Goal: Check status: Check status

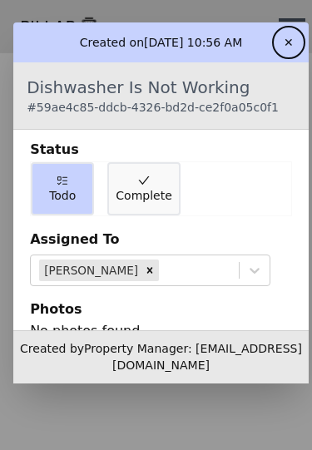
click at [146, 187] on span "Complete" at bounding box center [144, 195] width 56 height 17
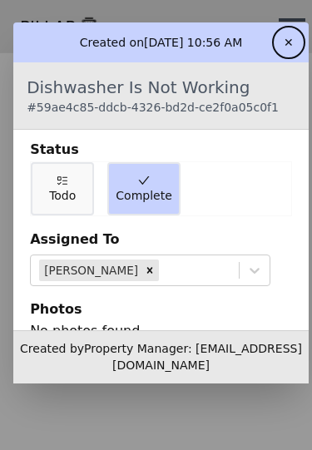
click at [302, 29] on button "✕" at bounding box center [288, 42] width 27 height 27
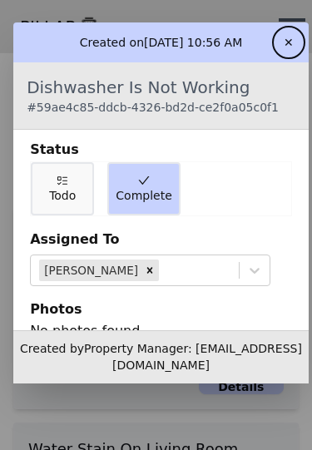
click at [302, 29] on button "✕" at bounding box center [288, 42] width 27 height 27
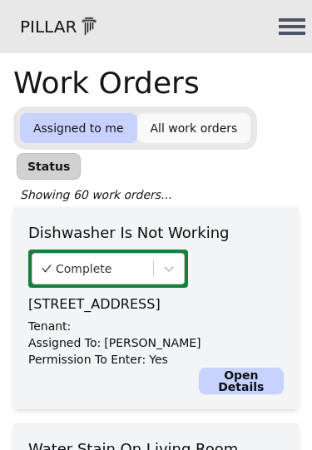
click at [195, 131] on link "All work orders" at bounding box center [194, 128] width 114 height 30
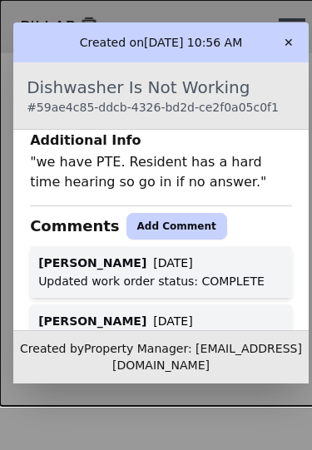
scroll to position [565, 0]
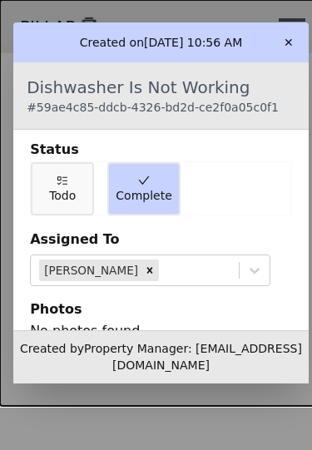
click at [302, 29] on button "✕" at bounding box center [288, 42] width 27 height 27
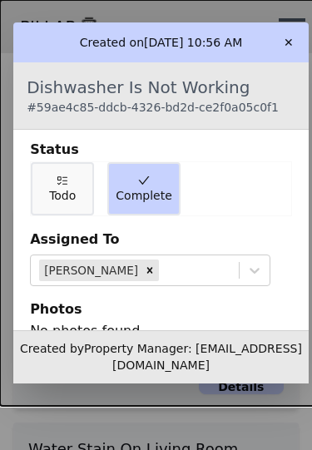
click at [302, 35] on button "✕" at bounding box center [288, 42] width 27 height 27
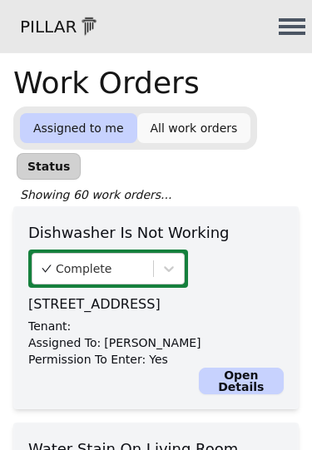
click at [186, 135] on link "All work orders" at bounding box center [194, 128] width 114 height 30
